Goal: Task Accomplishment & Management: Complete application form

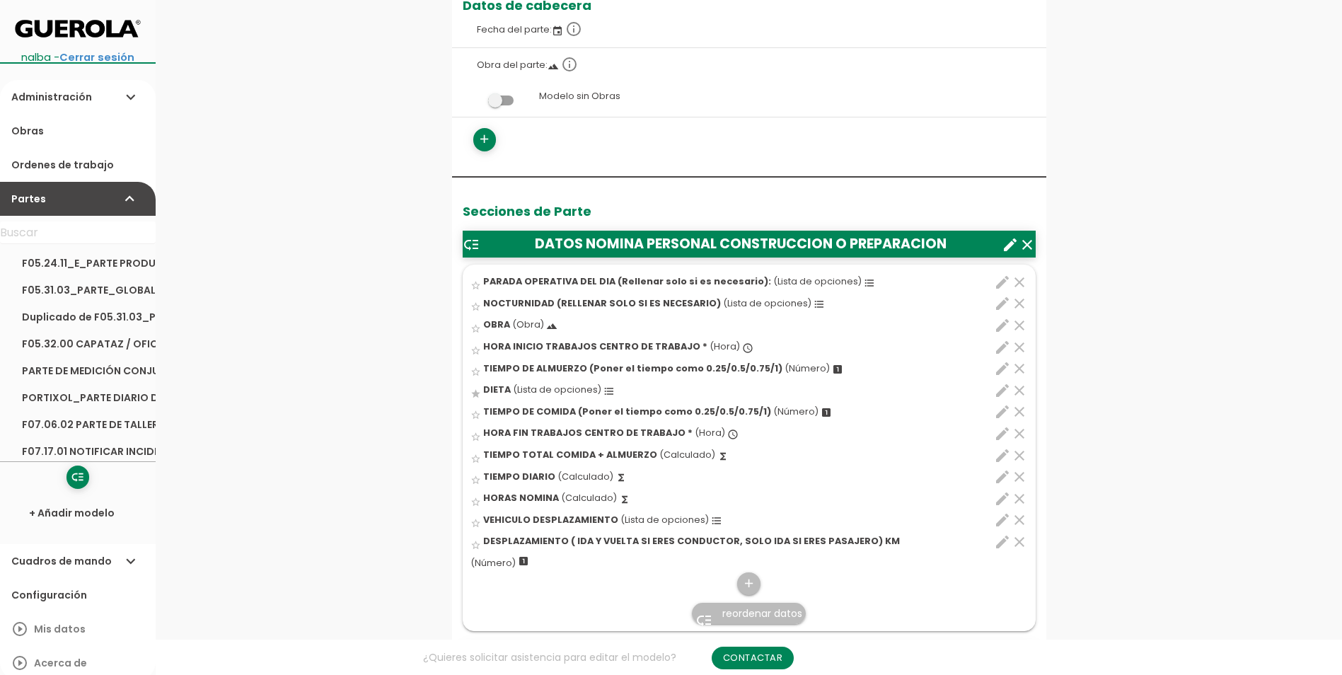
click at [804, 536] on span "DESPLAZAMIENTO ( IDA Y VUELTA SI ERES CONDUCTOR, SOLO IDA SI ERES PASAJERO) KM" at bounding box center [691, 541] width 417 height 12
click at [0, 0] on input "star_border" at bounding box center [0, 0] width 0 height 0
click at [1002, 540] on icon "edit" at bounding box center [1002, 541] width 17 height 17
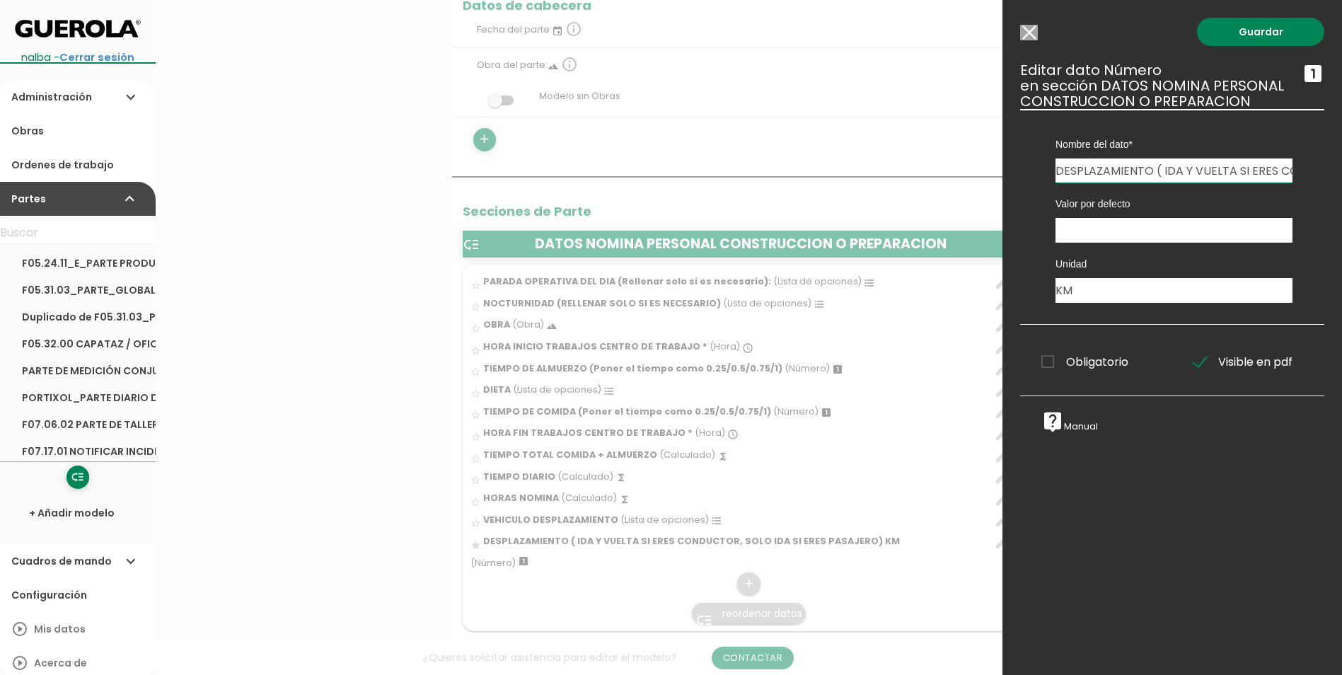
click at [1255, 168] on input "DESPLAZAMIENTO ( IDA Y VUELTA SI ERES CONDUCTOR, SOLO IDA SI ERES PASAJERO) KM" at bounding box center [1173, 170] width 237 height 24
click at [1284, 166] on div "Nombre del dato VERIFICACION DE TRABAJOS EN ALTURA PERSONAL FIRMES PARADA OPERA…" at bounding box center [1174, 146] width 258 height 74
click at [1281, 168] on input "DESPLAZAMIENTO ( IDA Y VUELTA SI ERES CONDUCTOR, SOLO IDA SI ERES PASAJERO) KM" at bounding box center [1173, 170] width 237 height 24
type input "DESPLAZAMIENTO ( IDA Y VUELTA SI ERES CONDUCTOR, SOLO VUELTA SI ERES PASAJERO) …"
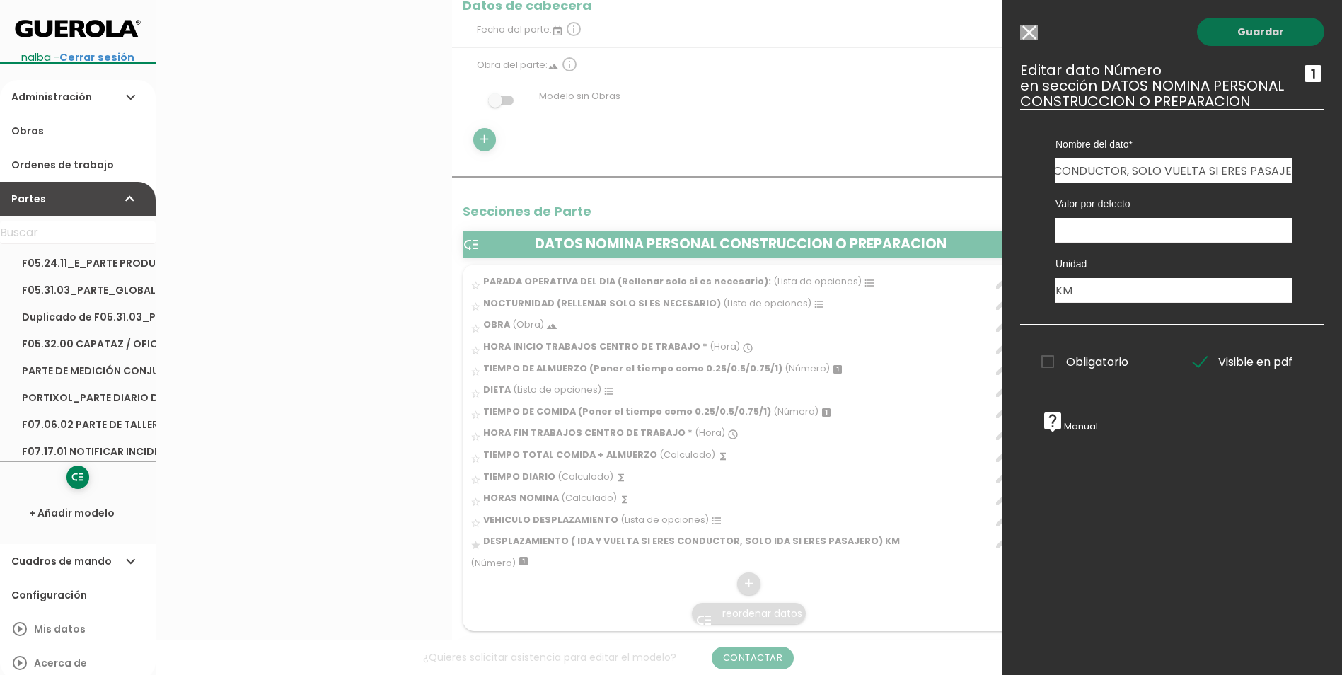
click at [1274, 32] on link "Guardar" at bounding box center [1260, 32] width 127 height 28
click at [1266, 30] on link "Guardar" at bounding box center [1260, 32] width 127 height 28
click at [1232, 33] on link "Guardar" at bounding box center [1260, 32] width 127 height 28
click at [1262, 29] on link "Guardar" at bounding box center [1260, 32] width 127 height 28
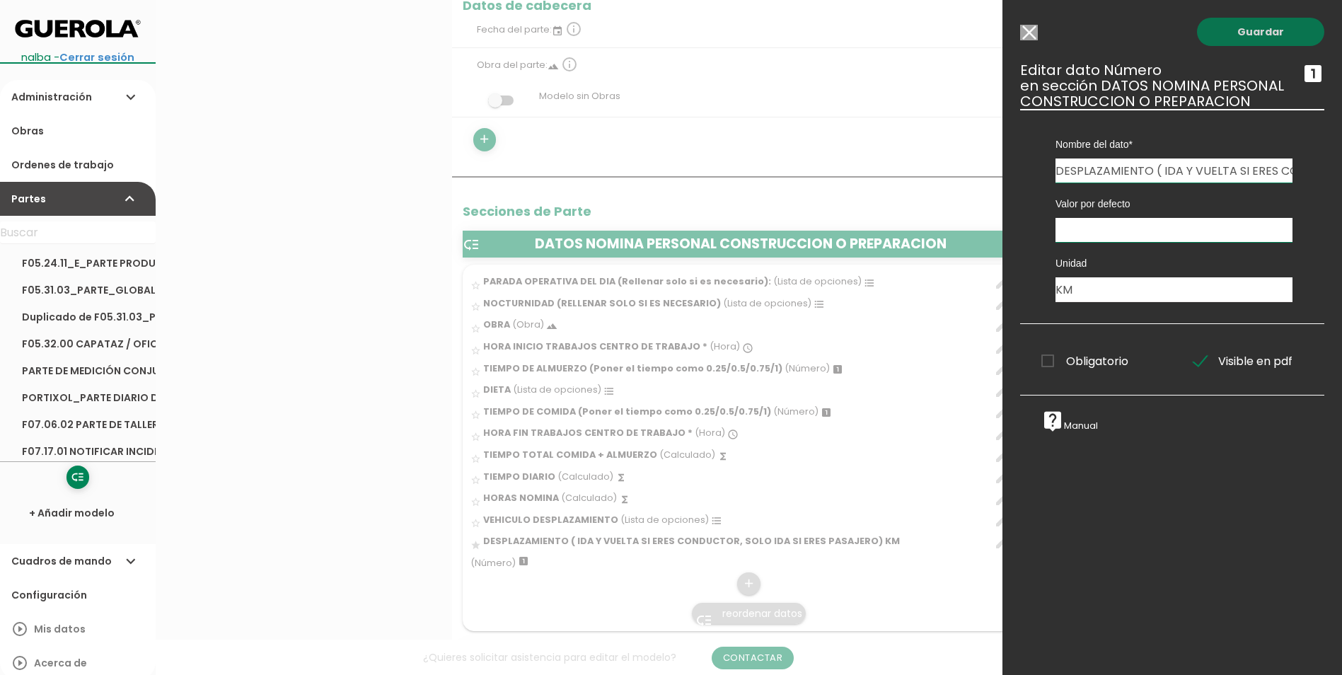
click at [1261, 29] on link "Guardar" at bounding box center [1260, 32] width 127 height 28
click at [1257, 40] on link "Guardar" at bounding box center [1260, 32] width 127 height 28
click at [1263, 30] on link "Guardar" at bounding box center [1260, 32] width 127 height 28
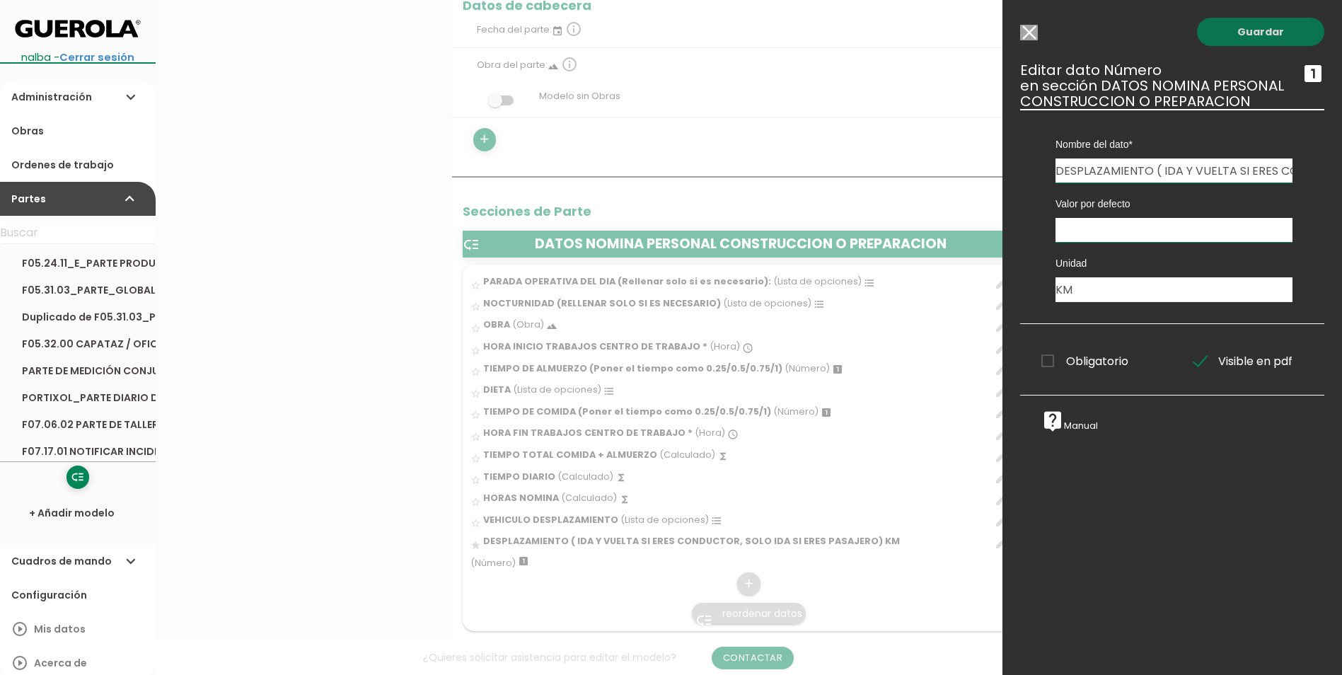
click at [1263, 28] on link "Guardar" at bounding box center [1260, 32] width 127 height 28
click at [1262, 28] on link "Guardar" at bounding box center [1260, 32] width 127 height 28
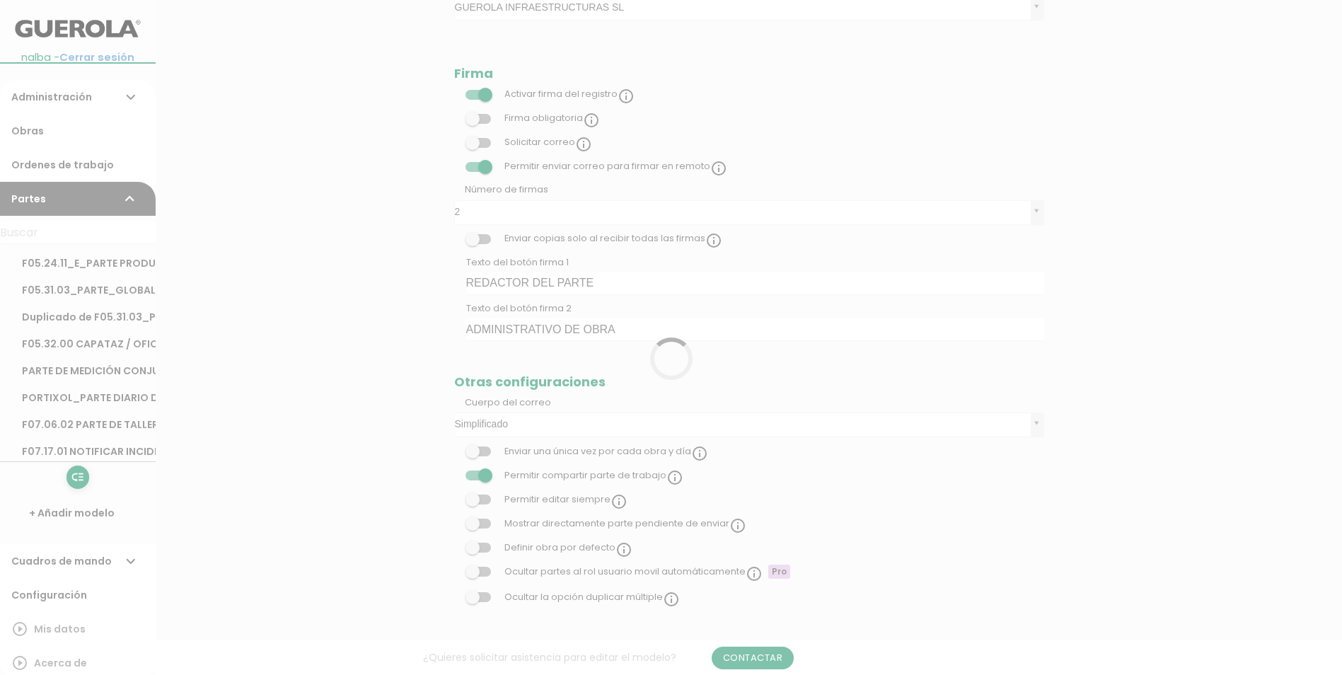
scroll to position [283, 0]
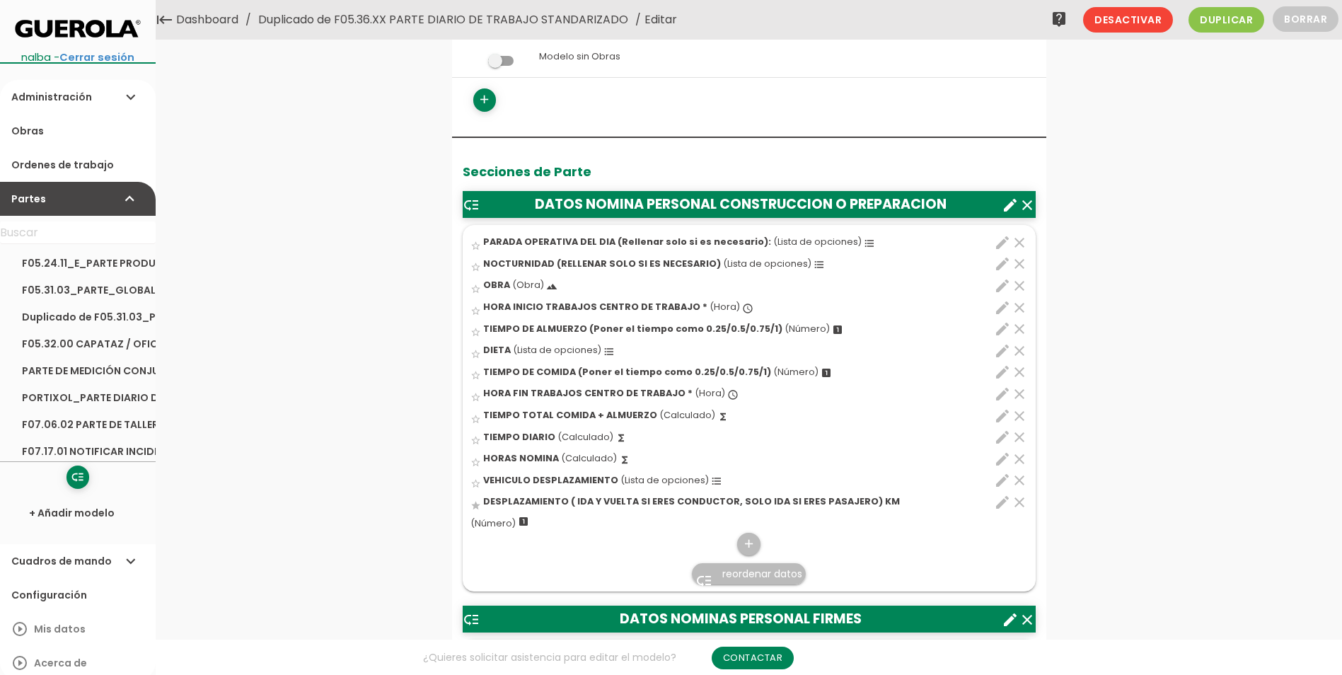
click at [1001, 497] on icon "edit" at bounding box center [1002, 502] width 17 height 17
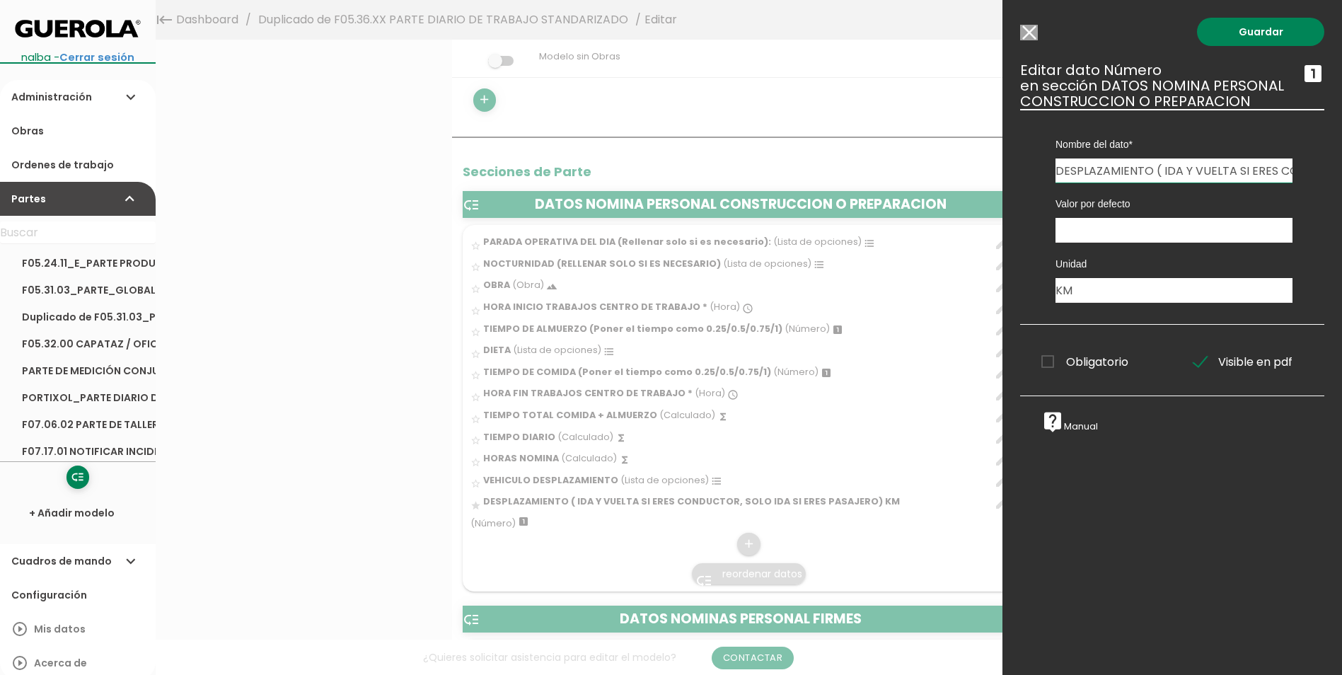
click at [1246, 168] on input "DESPLAZAMIENTO ( IDA Y VUELTA SI ERES CONDUCTOR, SOLO IDA SI ERES PASAJERO) KM" at bounding box center [1173, 170] width 237 height 24
type input "DESPLAZAMIENTO ( IDA Y VUELTA SI ERES CONDUCTOR, SOLO VUELTA SI ERES PASAJERO) …"
click at [1280, 39] on link "Guardar" at bounding box center [1260, 32] width 127 height 28
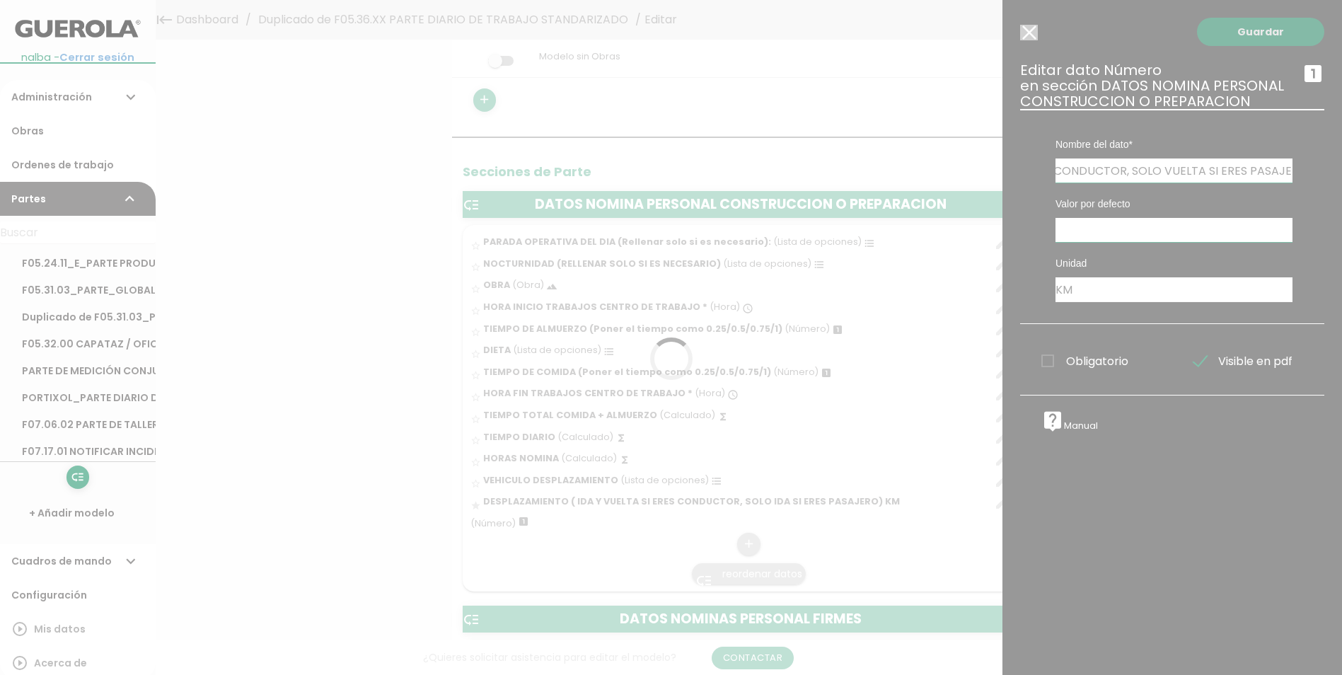
scroll to position [0, 0]
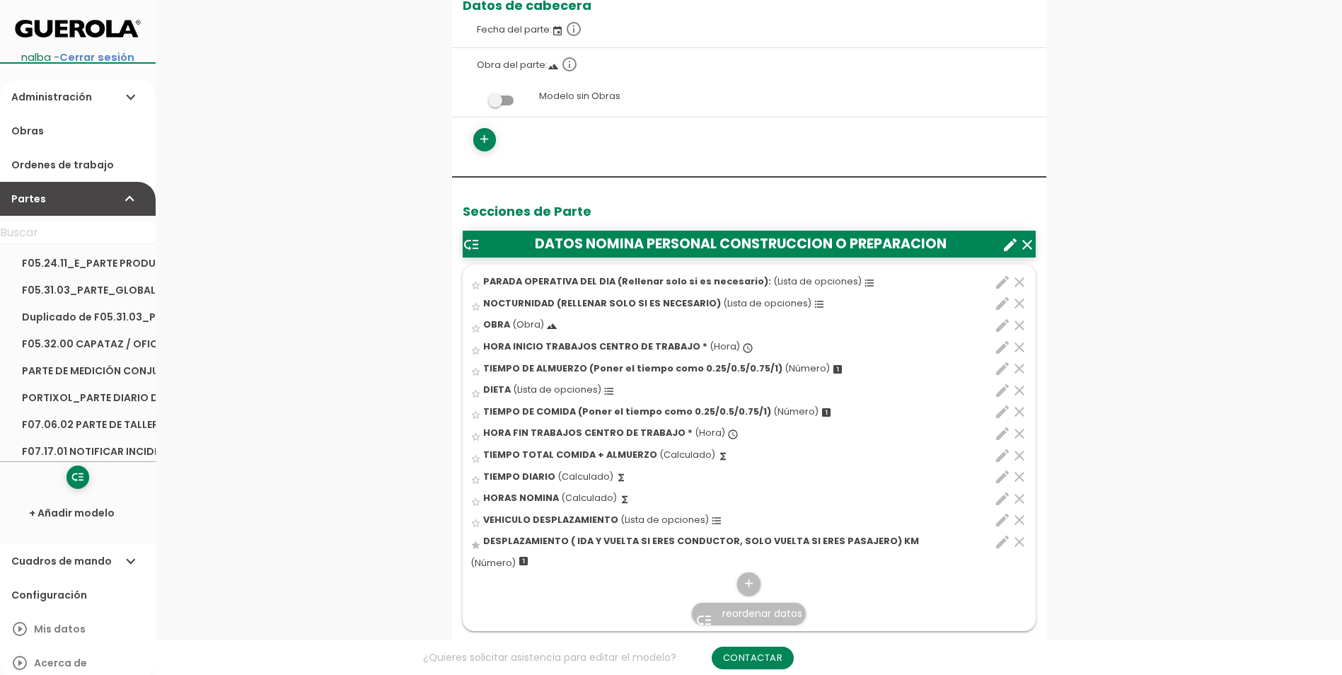
click at [850, 539] on span "DESPLAZAMIENTO ( IDA Y VUELTA SI ERES CONDUCTOR, SOLO VUELTA SI ERES PASAJERO) …" at bounding box center [701, 541] width 436 height 12
click at [0, 0] on input "star" at bounding box center [0, 0] width 0 height 0
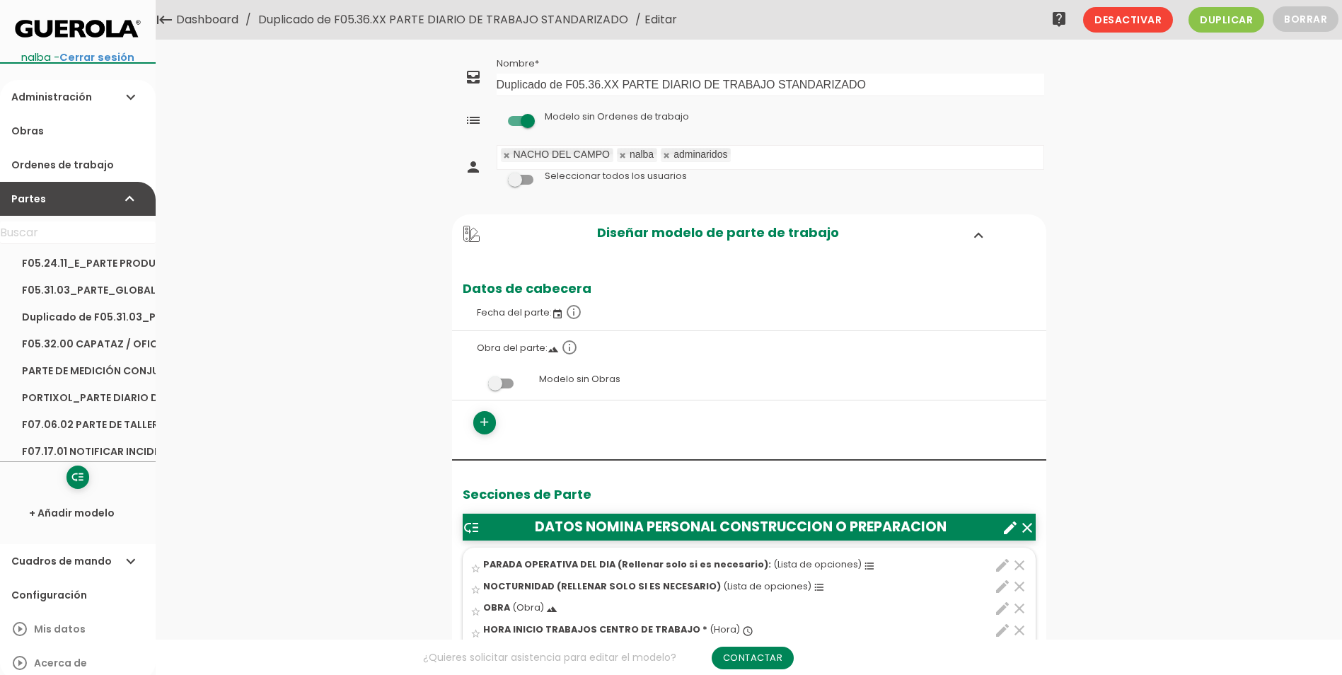
click at [478, 18] on link "Duplicado de F05.36.XX PARTE DIARIO DE TRABAJO STANDARIZADO" at bounding box center [443, 20] width 377 height 40
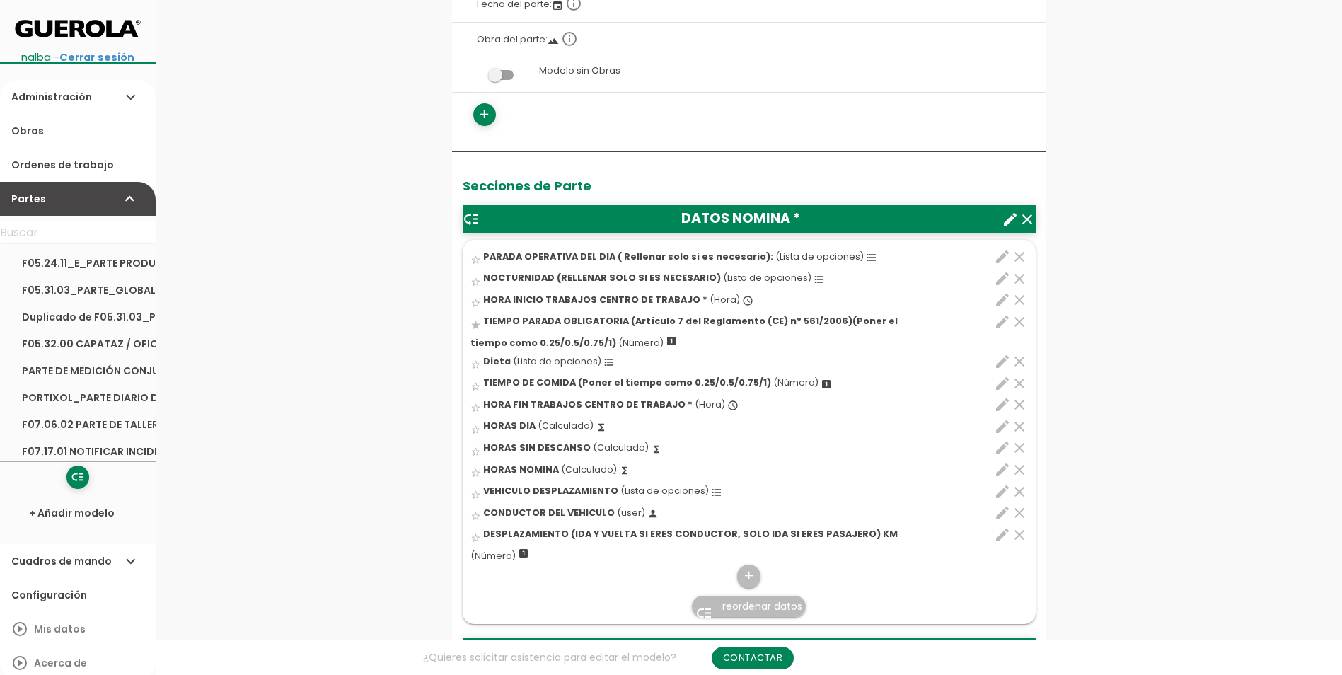
scroll to position [354, 0]
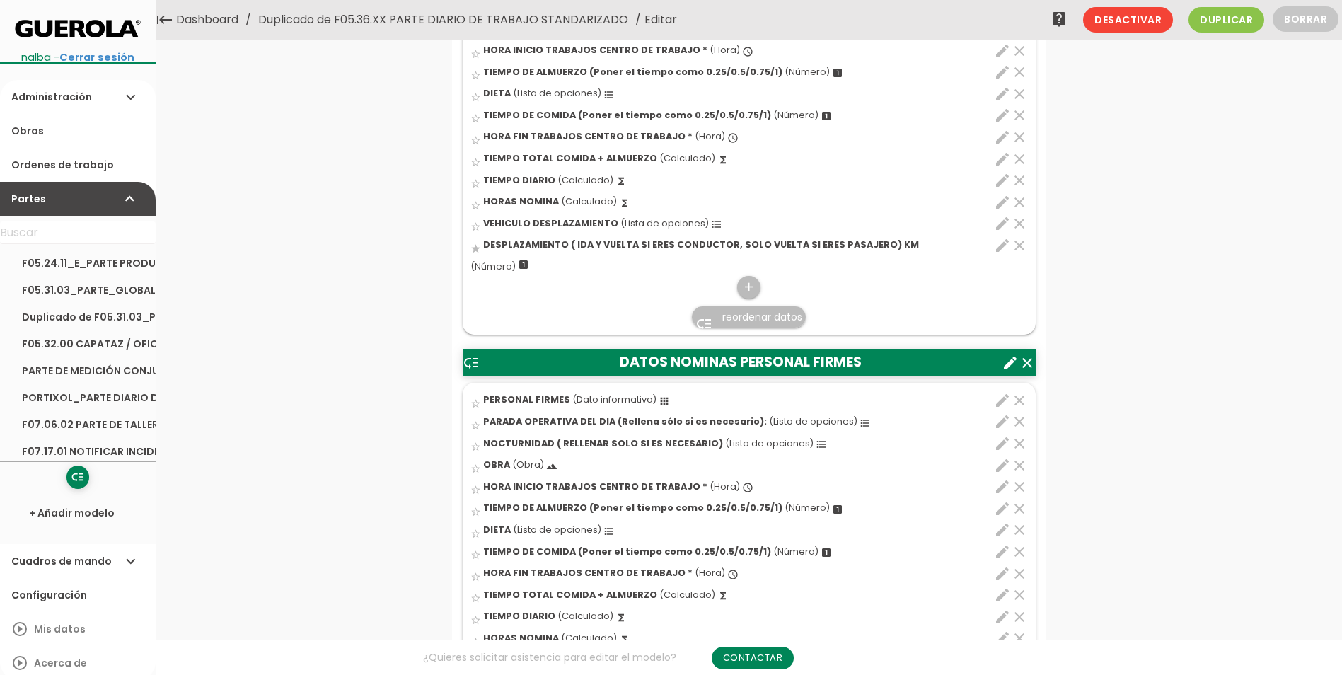
scroll to position [707, 0]
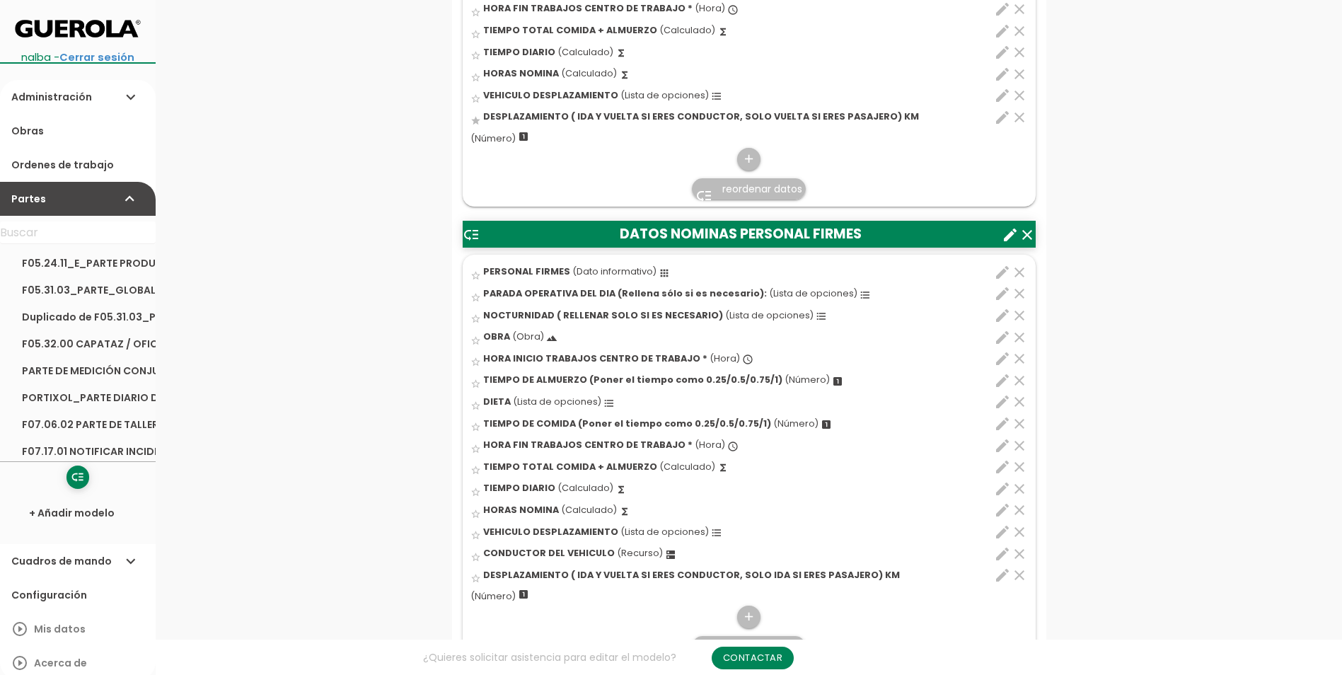
click at [998, 575] on icon "edit" at bounding box center [1002, 575] width 17 height 17
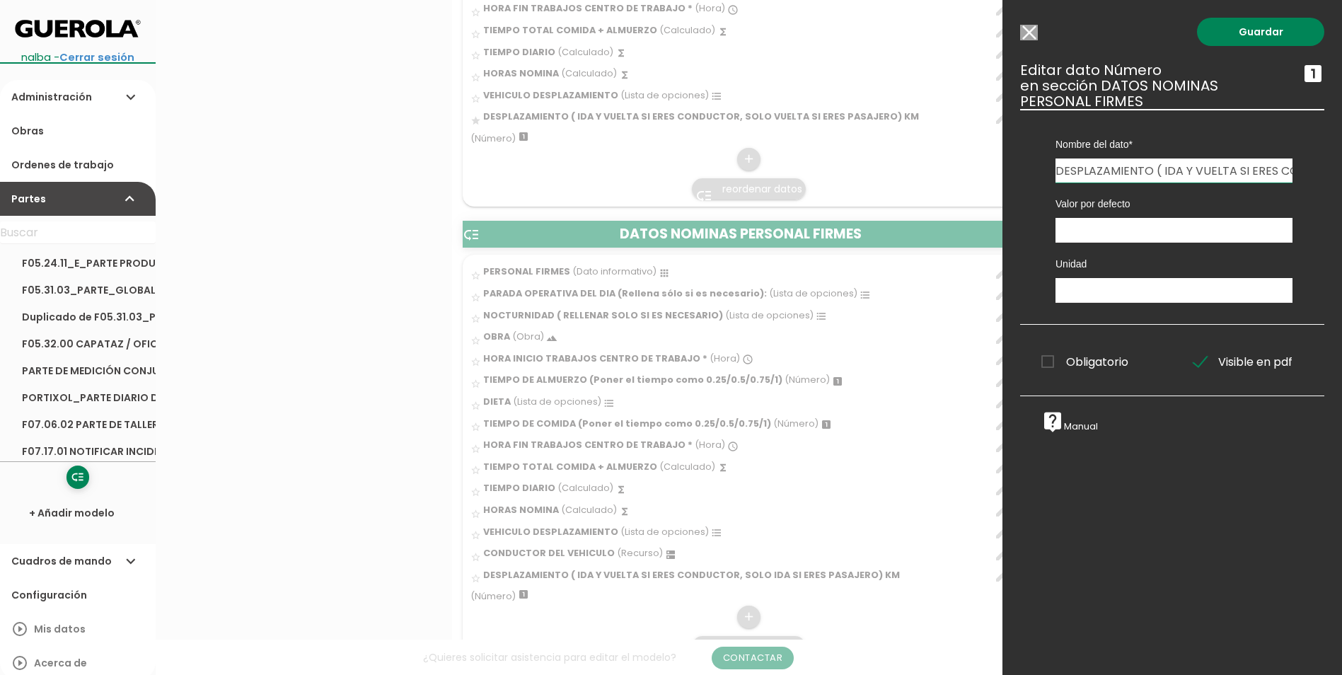
click at [1262, 169] on input "DESPLAZAMIENTO ( IDA Y VUELTA SI ERES CONDUCTOR, SOLO IDA SI ERES PASAJERO) KM" at bounding box center [1173, 170] width 237 height 24
click at [1243, 172] on input "DESPLAZAMIENTO ( IDA Y VUELTA SI ERES CONDUCTOR, SOLO IDA SI ERES PASAJERO) KM" at bounding box center [1173, 170] width 237 height 24
type input "DESPLAZAMIENTO ( IDA Y VUELTA SI ERES CONDUCTOR, SOLO VUELTA SI ERES PASAJERO) …"
click at [1266, 37] on link "Guardar" at bounding box center [1260, 32] width 127 height 28
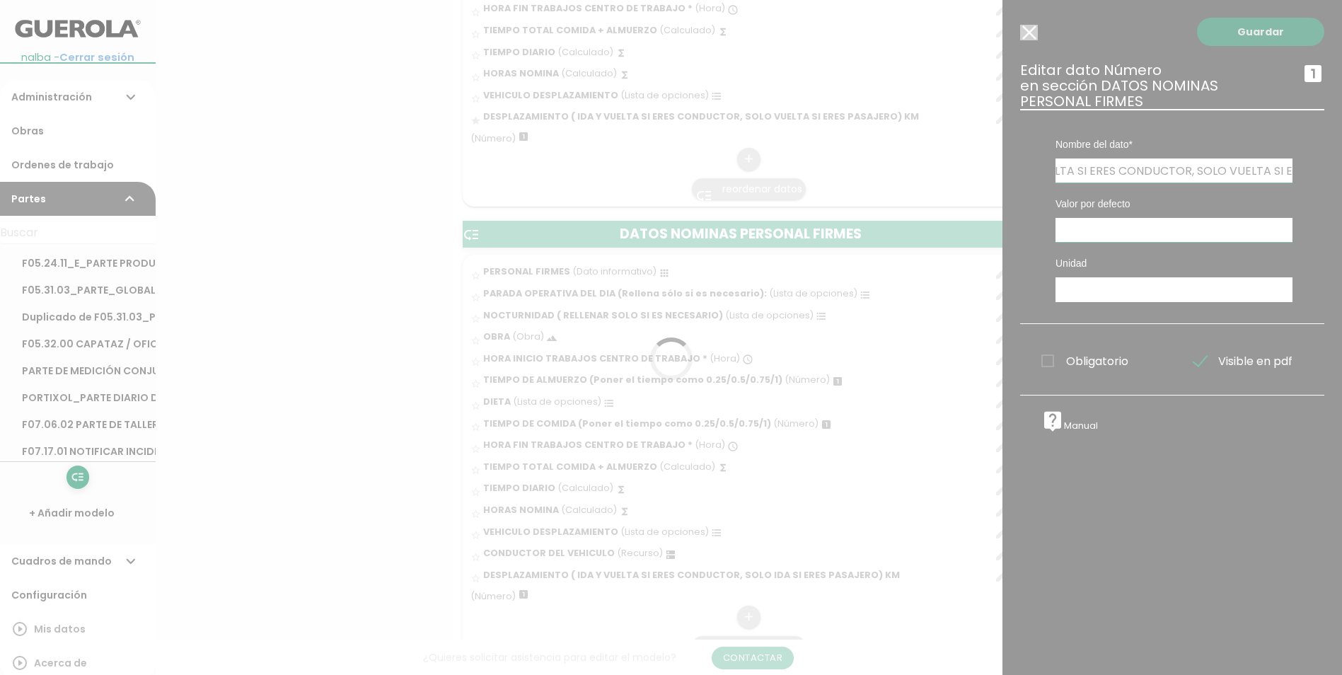
scroll to position [0, 0]
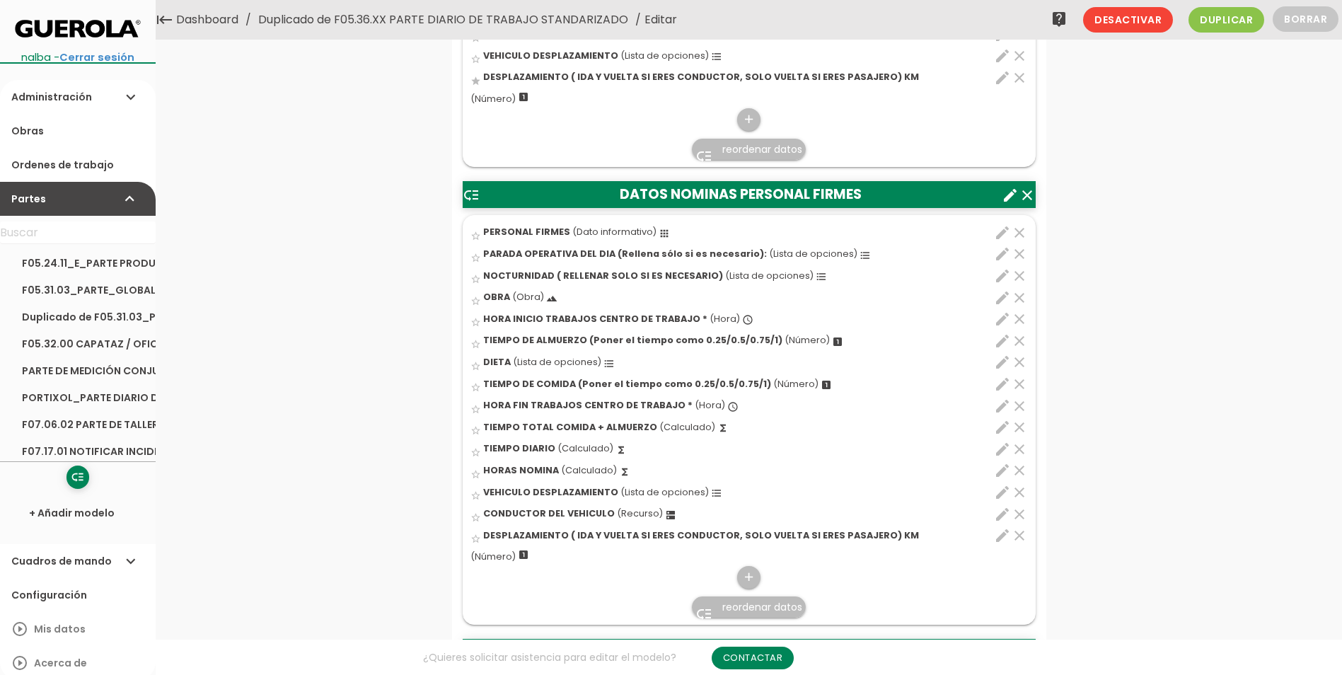
scroll to position [637, 0]
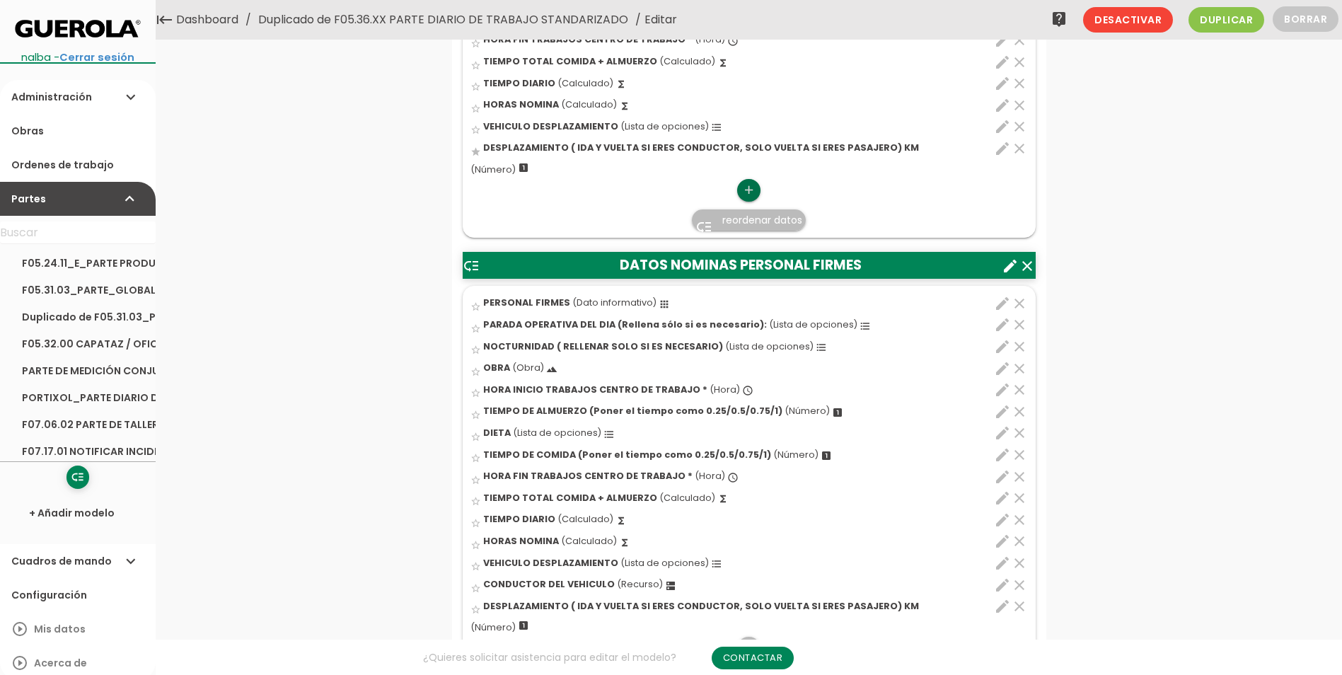
click at [756, 187] on icon "add" at bounding box center [748, 190] width 13 height 23
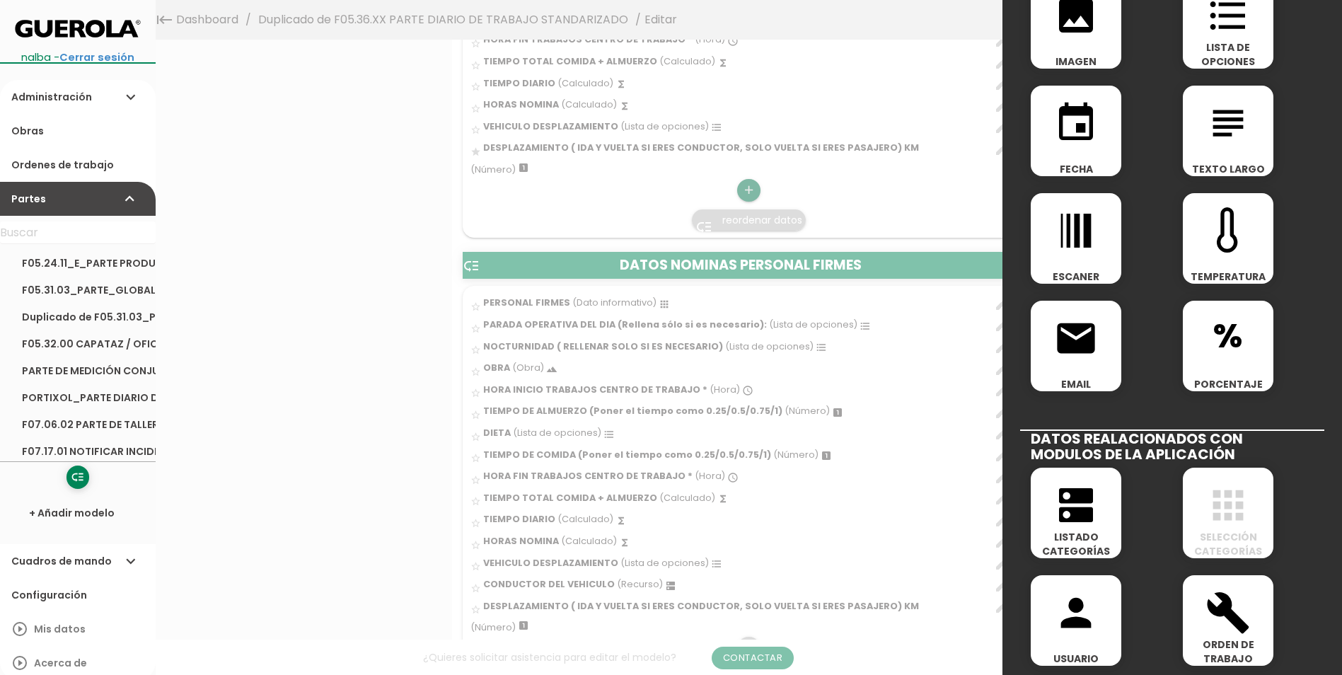
scroll to position [495, 0]
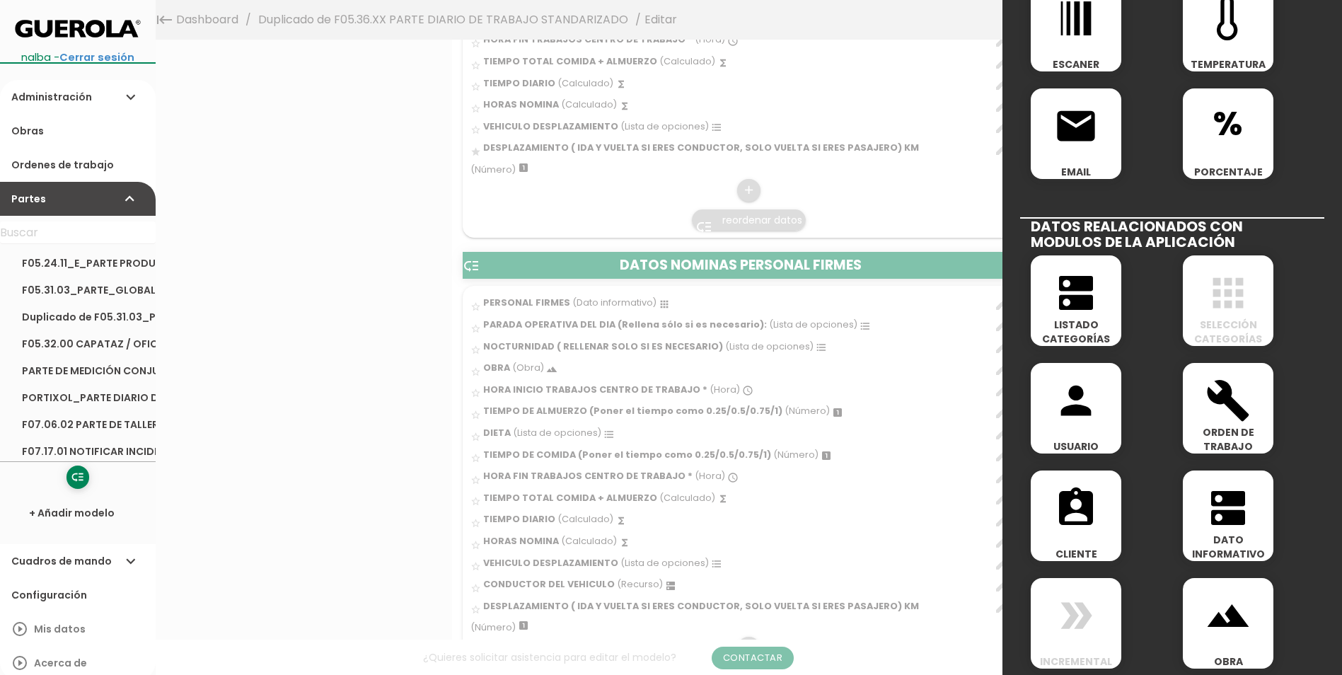
click at [1075, 309] on icon "dns" at bounding box center [1075, 292] width 45 height 45
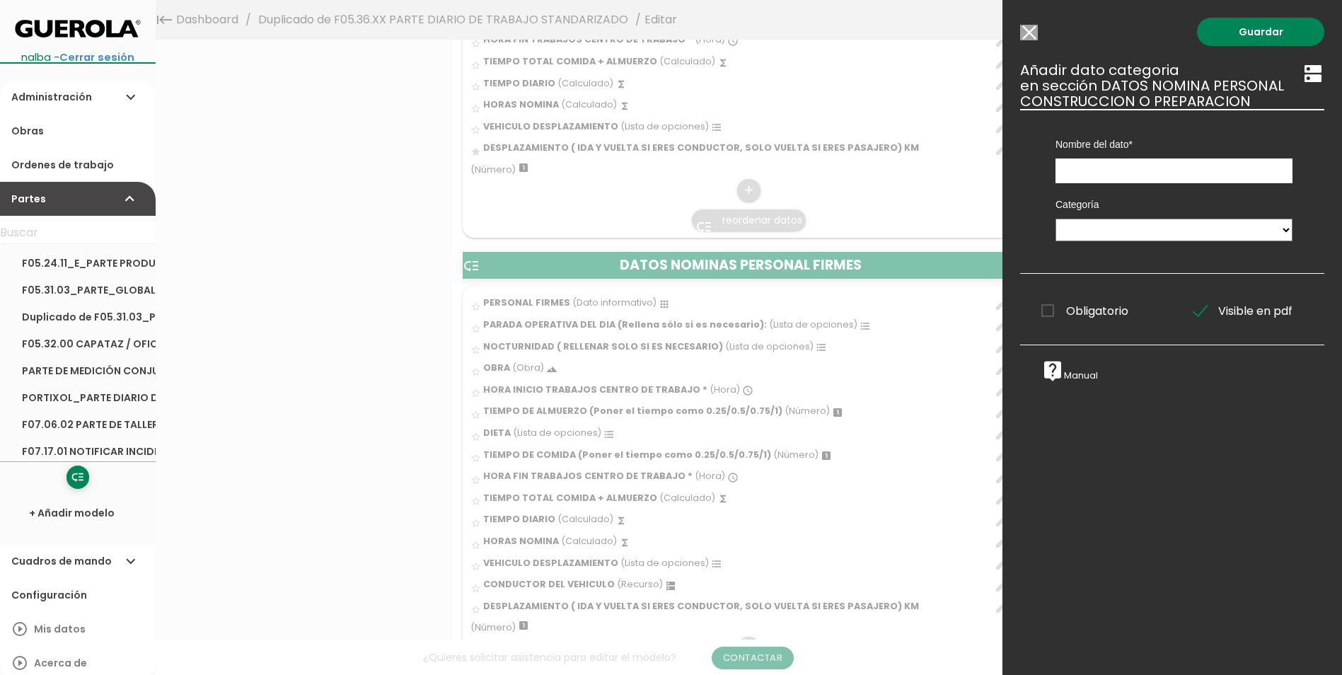
scroll to position [0, 0]
click at [1169, 166] on input "text" at bounding box center [1173, 170] width 237 height 25
click at [1172, 243] on div "Categoría PERSONAL OBRA MAQUINARIA ASFALTO ACTIVIDADES NO USAR - EQUIPO ASFALTO…" at bounding box center [1174, 217] width 258 height 69
click at [1186, 231] on select "PERSONAL OBRA MAQUINARIA ASFALTO ACTIVIDADES NO USAR - EQUIPO ASFALTO 1 NO USAR…" at bounding box center [1173, 230] width 237 height 23
select select "344"
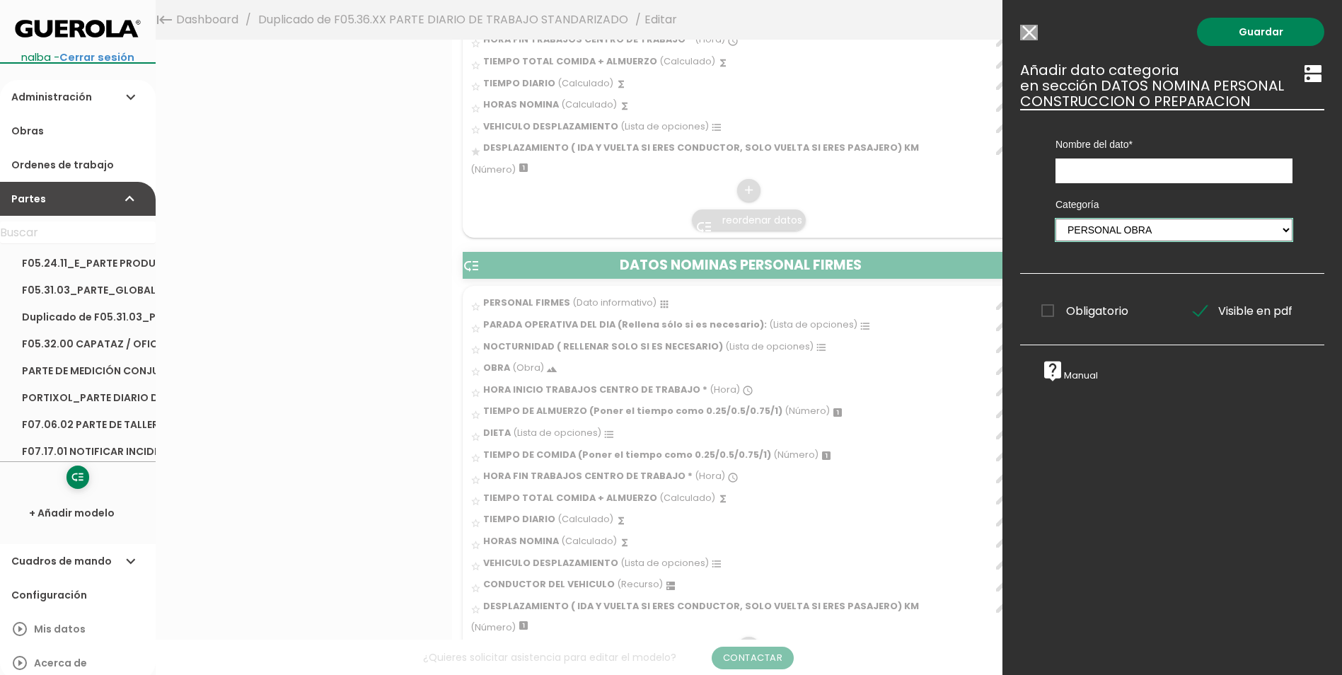
click at [1055, 219] on select "PERSONAL OBRA MAQUINARIA ASFALTO ACTIVIDADES NO USAR - EQUIPO ASFALTO 1 NO USAR…" at bounding box center [1173, 230] width 237 height 23
click at [1147, 159] on input "text" at bounding box center [1173, 170] width 237 height 25
type input "CONDUCTOR VEHICULO"
click at [1250, 35] on link "Guardar" at bounding box center [1260, 32] width 127 height 28
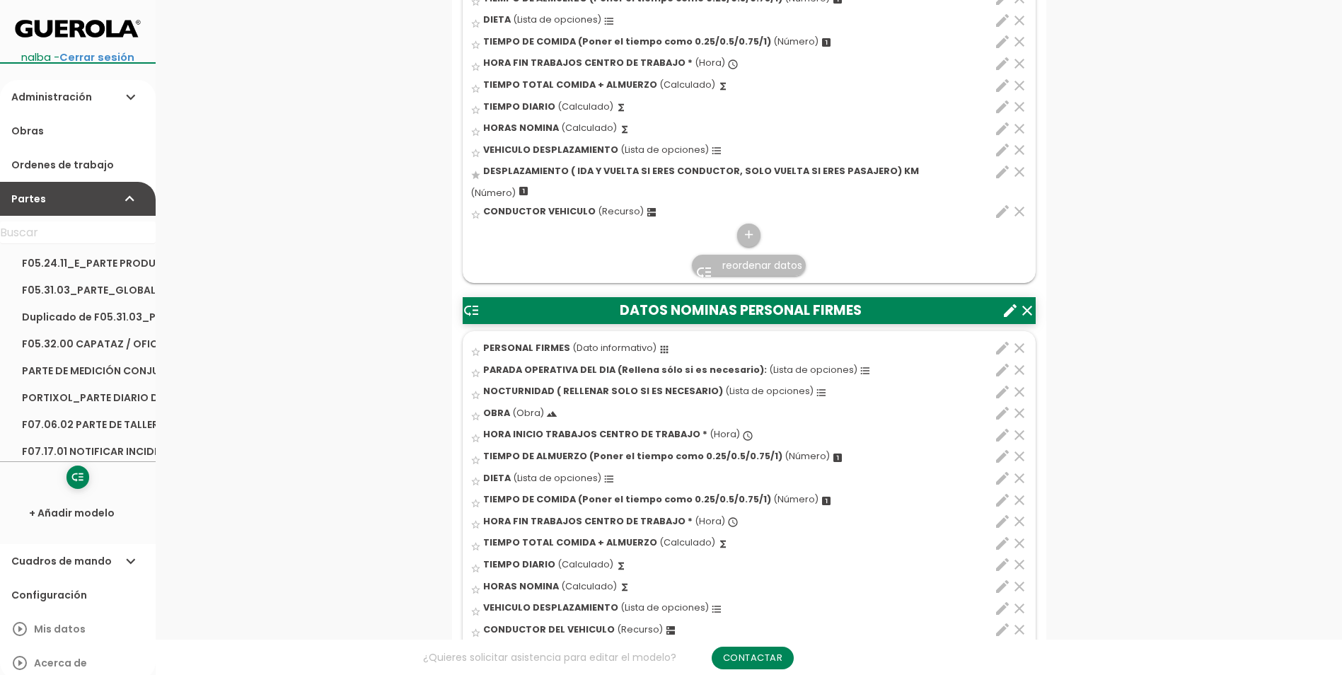
scroll to position [424, 0]
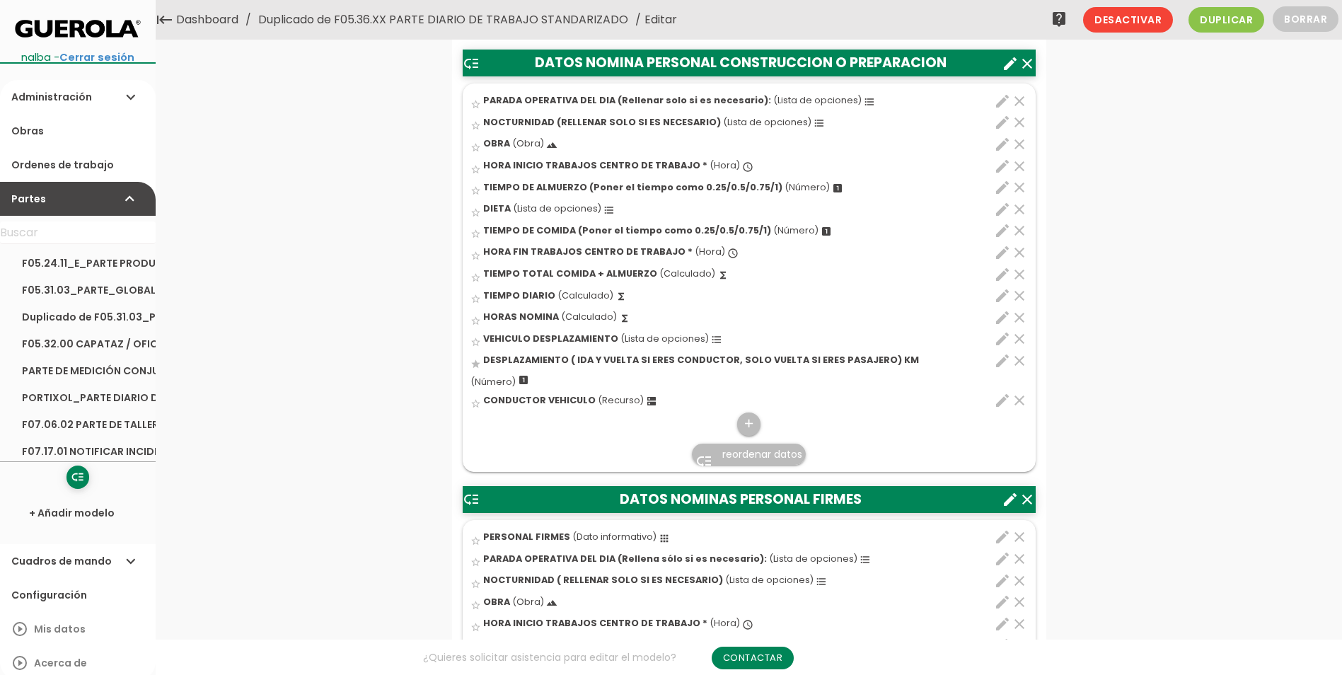
click at [738, 451] on span "reordenar datos" at bounding box center [762, 454] width 80 height 14
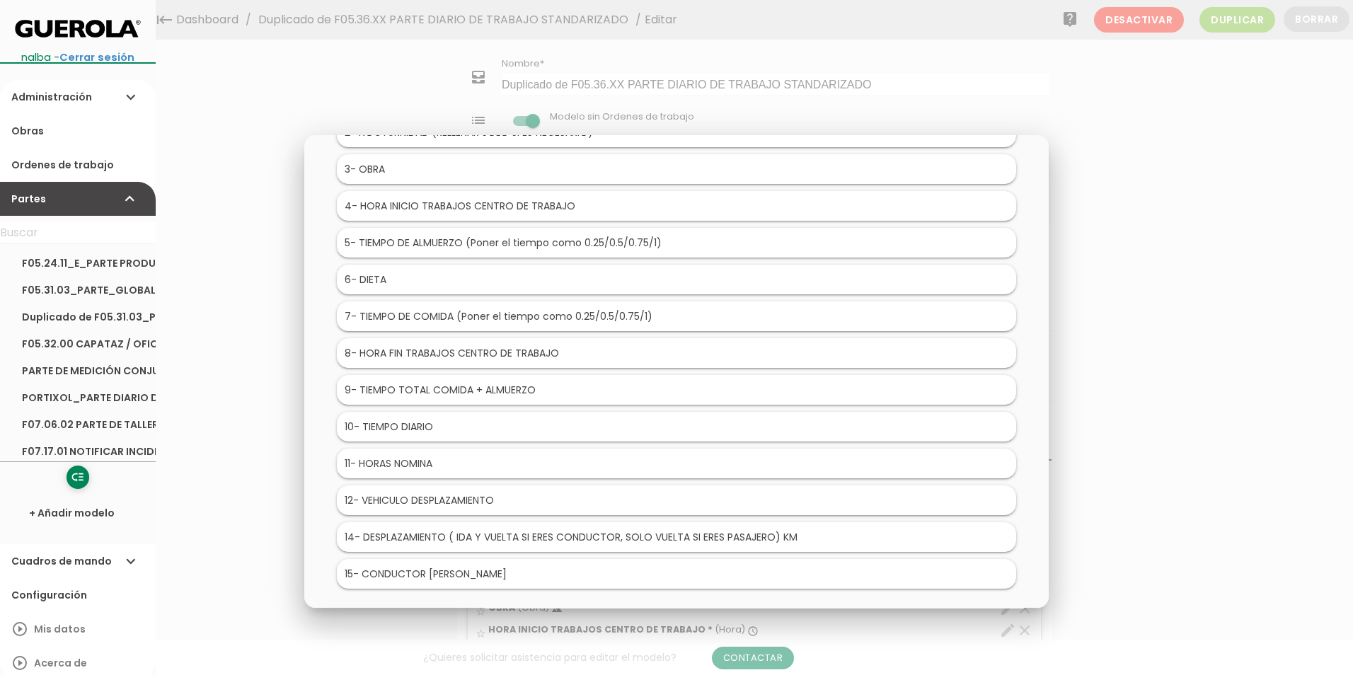
scroll to position [185, 0]
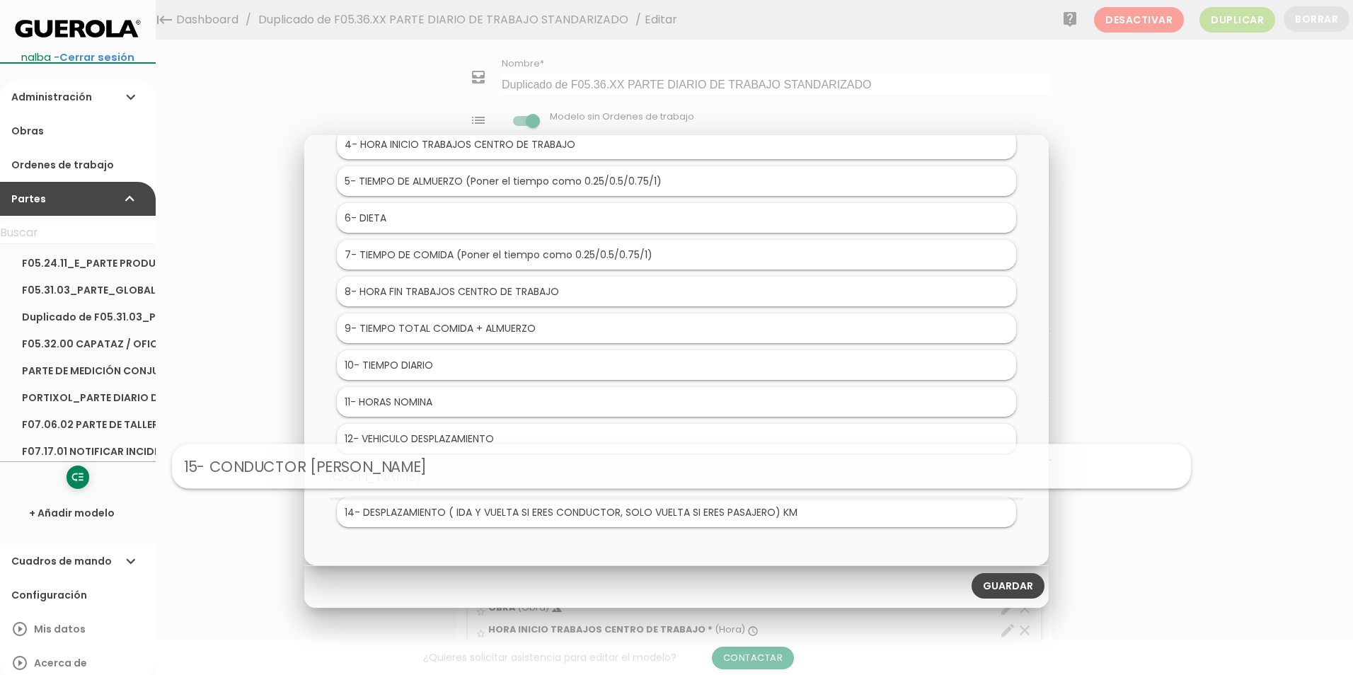
drag, startPoint x: 489, startPoint y: 507, endPoint x: 494, endPoint y: 461, distance: 47.0
click at [1005, 591] on link "Guardar" at bounding box center [1007, 585] width 73 height 25
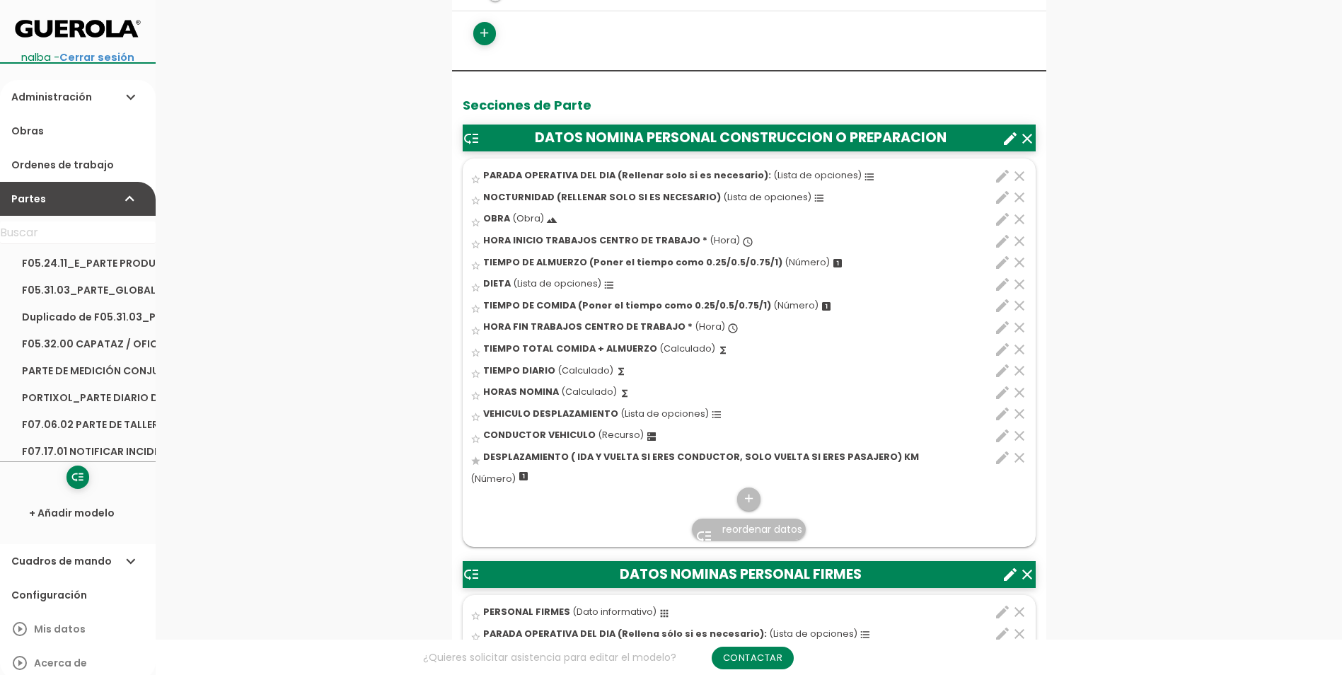
scroll to position [495, 0]
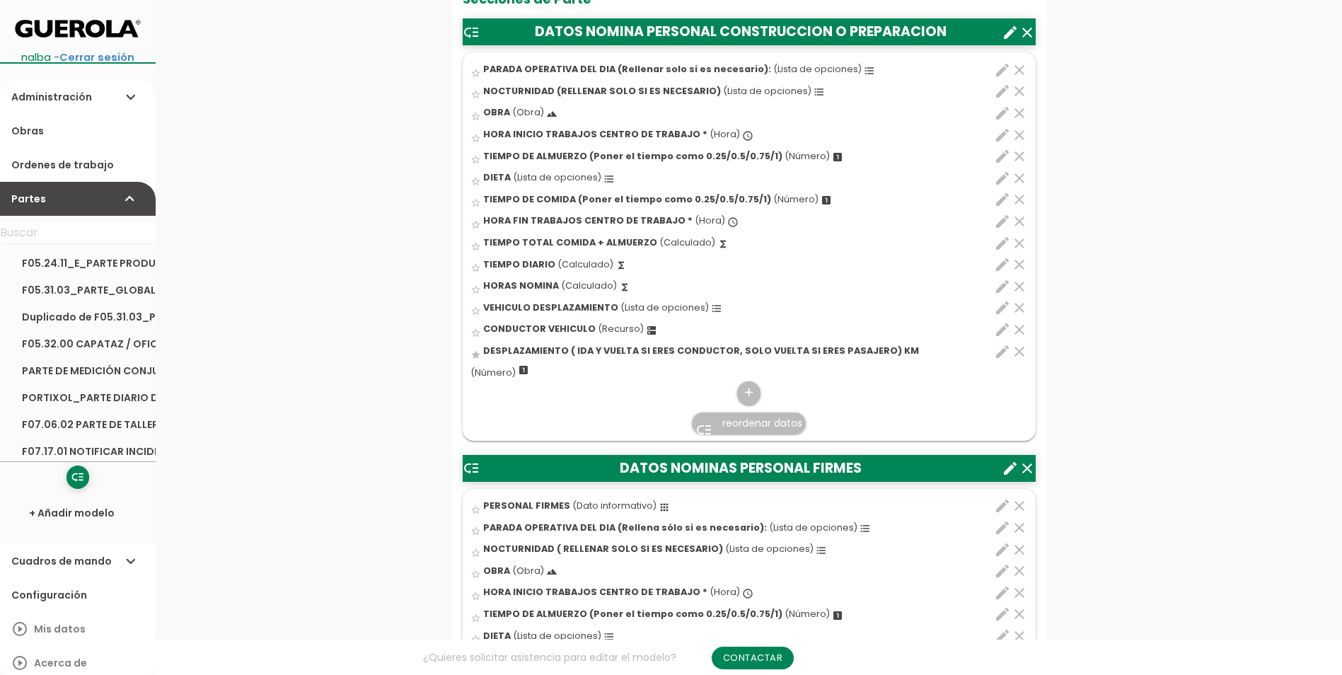
click at [111, 97] on link "Administración expand_more" at bounding box center [78, 97] width 156 height 34
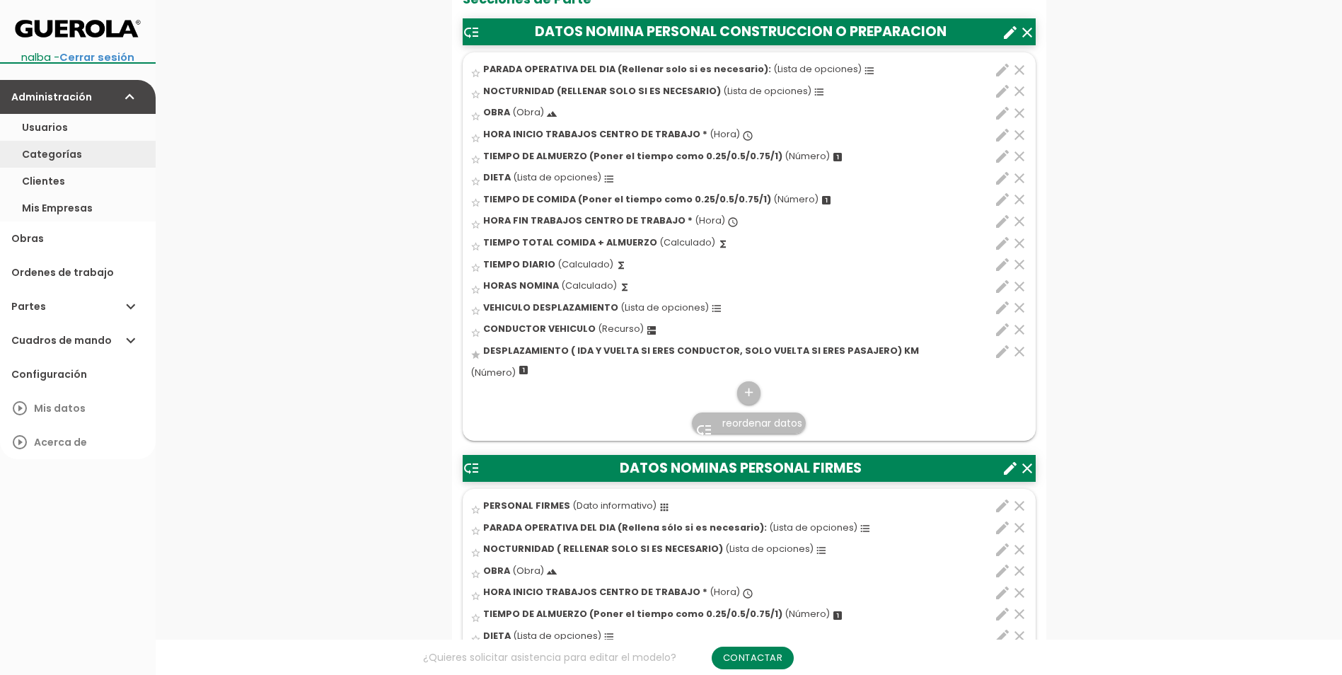
click at [59, 156] on link "Categorías" at bounding box center [78, 154] width 156 height 27
